Goal: Task Accomplishment & Management: Manage account settings

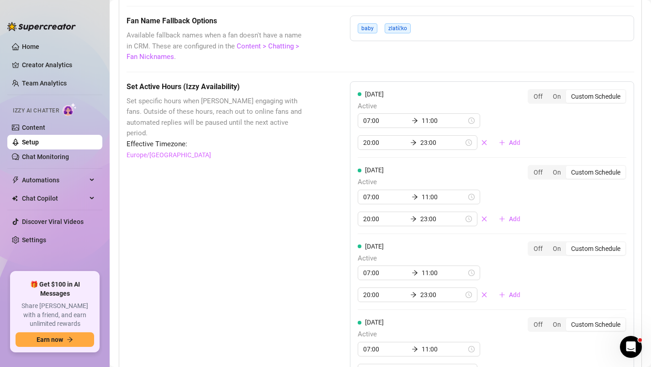
scroll to position [799, 0]
click at [558, 96] on div "On" at bounding box center [557, 97] width 18 height 13
click at [550, 92] on input "On" at bounding box center [550, 92] width 0 height 0
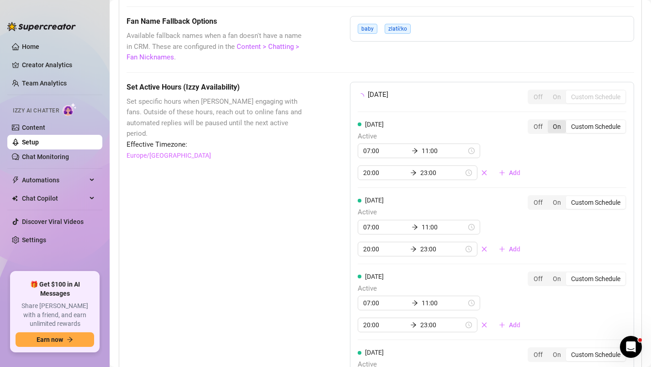
click at [558, 104] on div "[DATE] Off On Custom Schedule" at bounding box center [492, 97] width 269 height 15
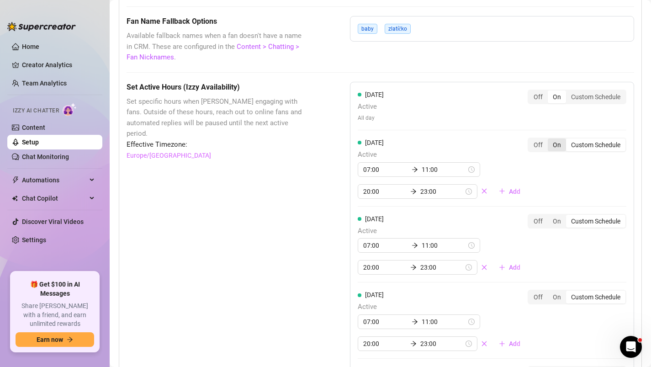
click at [558, 144] on div "On" at bounding box center [557, 145] width 18 height 13
click at [550, 140] on input "On" at bounding box center [550, 140] width 0 height 0
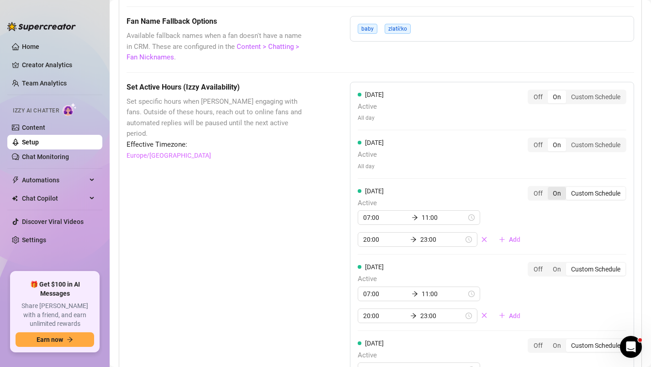
click at [556, 193] on div "On" at bounding box center [557, 193] width 18 height 13
click at [550, 188] on input "On" at bounding box center [550, 188] width 0 height 0
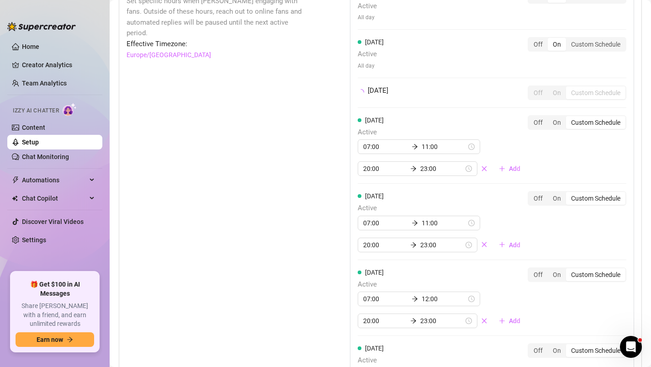
scroll to position [918, 0]
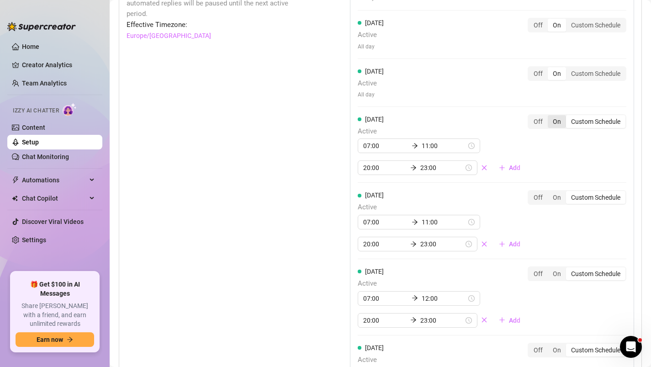
click at [559, 121] on div "On" at bounding box center [557, 121] width 18 height 13
click at [550, 117] on input "On" at bounding box center [550, 117] width 0 height 0
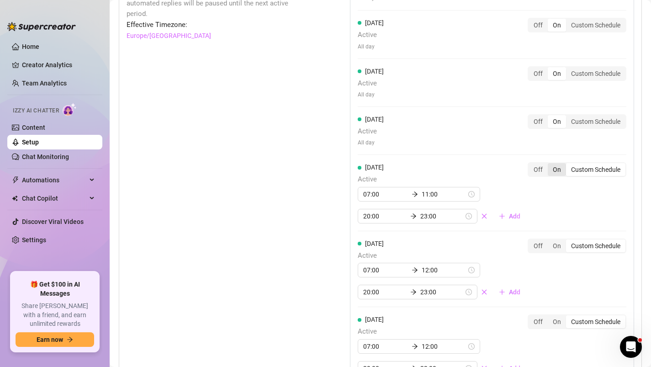
click at [554, 171] on div "On" at bounding box center [557, 169] width 18 height 13
click at [550, 165] on input "On" at bounding box center [550, 165] width 0 height 0
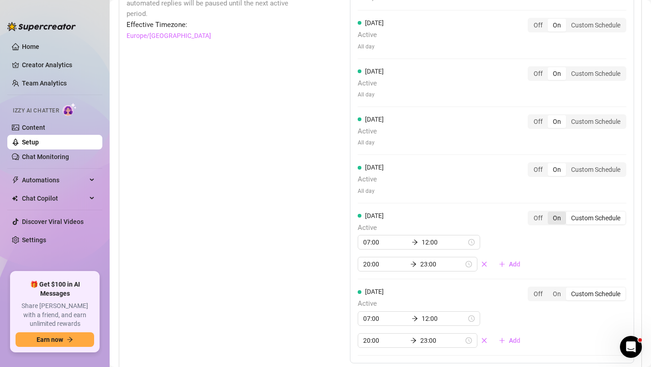
click at [556, 214] on div "On" at bounding box center [557, 218] width 18 height 13
click at [550, 213] on input "On" at bounding box center [550, 213] width 0 height 0
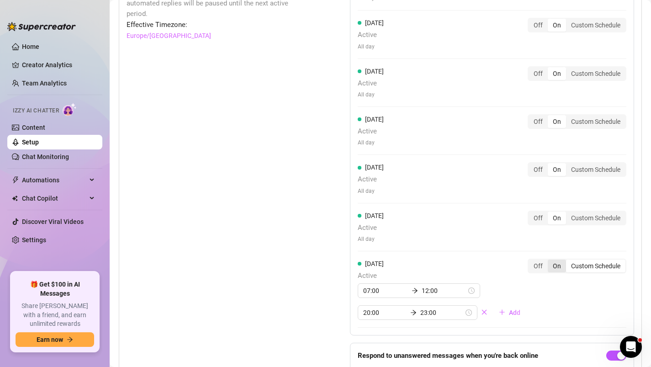
click at [555, 264] on div "On" at bounding box center [557, 266] width 18 height 13
click at [550, 261] on input "On" at bounding box center [550, 261] width 0 height 0
